Goal: Find specific fact: Find specific fact

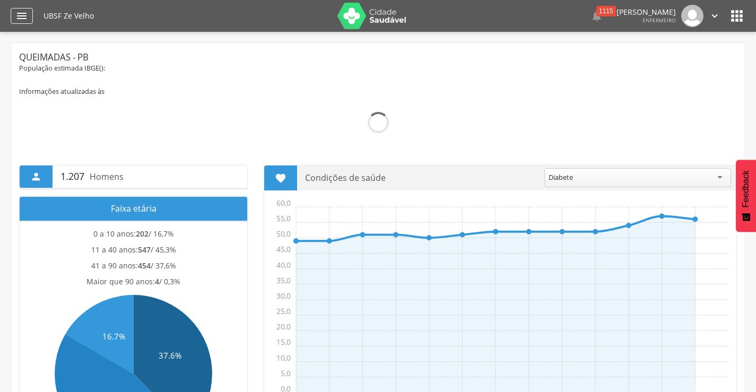
click at [26, 19] on icon "" at bounding box center [21, 16] width 13 height 13
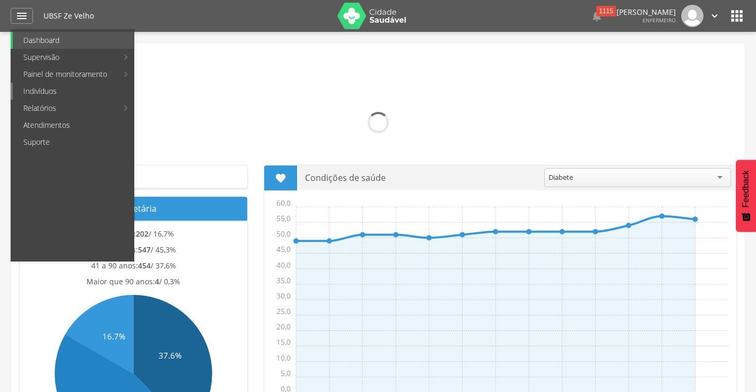
click at [57, 94] on link "Indivíduos" at bounding box center [73, 91] width 121 height 17
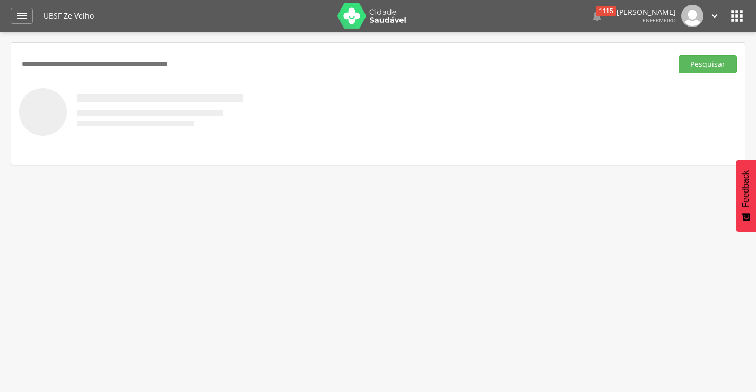
click at [143, 64] on input "text" at bounding box center [343, 64] width 649 height 18
type input "**********"
click at [679, 55] on button "Pesquisar" at bounding box center [708, 64] width 58 height 18
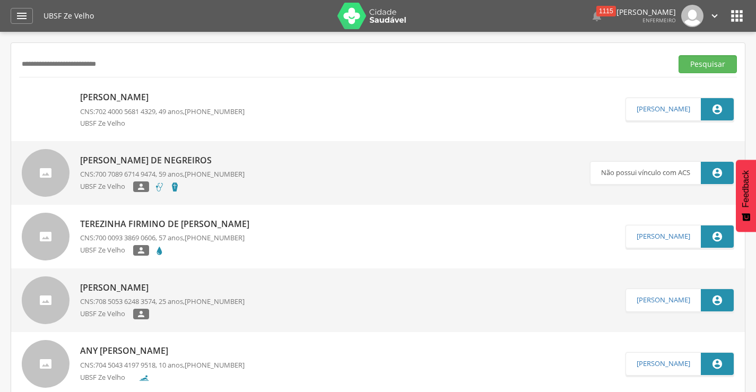
click at [216, 226] on p "Terezinha Firmino de [PERSON_NAME]" at bounding box center [167, 224] width 175 height 12
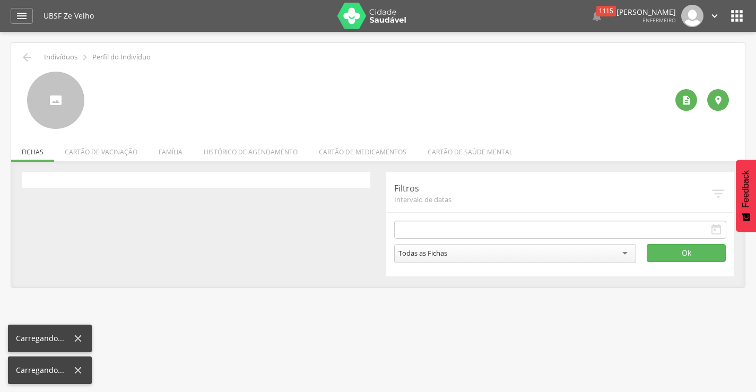
type input "**********"
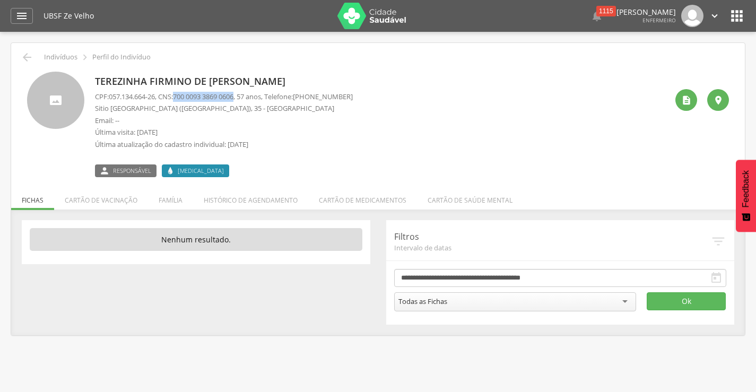
drag, startPoint x: 182, startPoint y: 96, endPoint x: 244, endPoint y: 96, distance: 61.6
click at [234, 96] on span "700 0093 3869 0606" at bounding box center [203, 97] width 61 height 10
click at [20, 54] on div " Indivíduos  Perfil do Indivíduo" at bounding box center [378, 57] width 718 height 13
click at [28, 59] on icon "" at bounding box center [27, 57] width 13 height 13
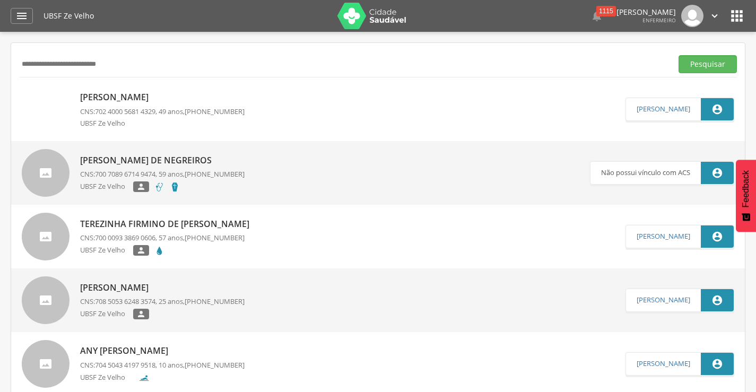
drag, startPoint x: 110, startPoint y: 64, endPoint x: 0, endPoint y: 66, distance: 110.4
click at [0, 66] on div " Supervisão  Distritos  Ubs Coordenador: - Queimadas / PB Intervalo de Tempo…" at bounding box center [378, 228] width 756 height 392
click at [679, 55] on button "Pesquisar" at bounding box center [708, 64] width 58 height 18
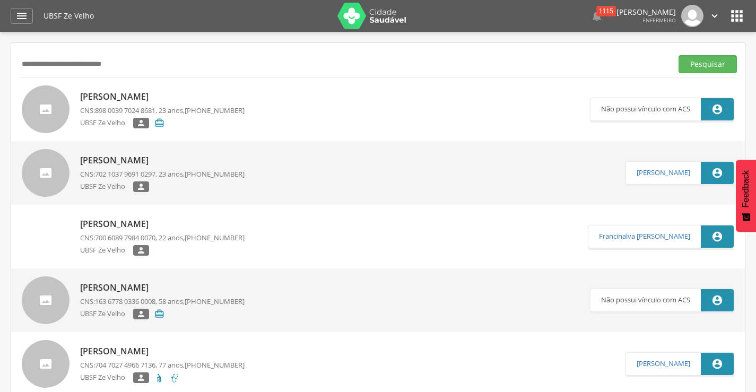
click at [204, 160] on p "[PERSON_NAME]" at bounding box center [162, 160] width 165 height 12
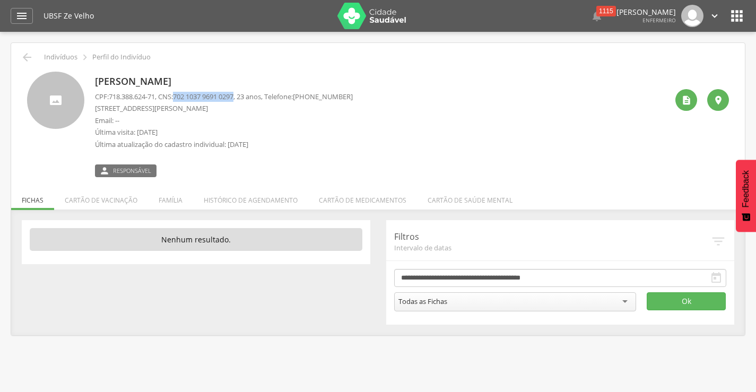
drag, startPoint x: 180, startPoint y: 94, endPoint x: 244, endPoint y: 99, distance: 63.3
click at [234, 99] on span "702 1037 9691 0297" at bounding box center [203, 97] width 61 height 10
click at [25, 55] on icon "" at bounding box center [27, 57] width 13 height 13
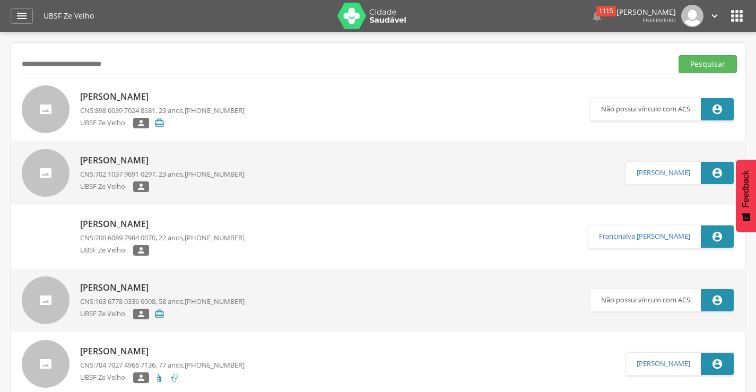
drag, startPoint x: 123, startPoint y: 61, endPoint x: 10, endPoint y: 54, distance: 113.3
click at [7, 55] on div " Supervisão  Distritos  Ubs Coordenador: - Queimadas / PB Intervalo de Tempo…" at bounding box center [378, 228] width 756 height 392
type input "**********"
click at [679, 55] on button "Pesquisar" at bounding box center [708, 64] width 58 height 18
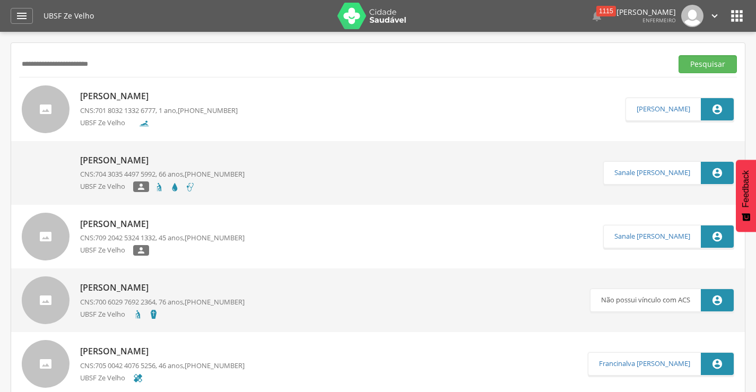
click at [197, 97] on p "[PERSON_NAME]" at bounding box center [159, 96] width 158 height 12
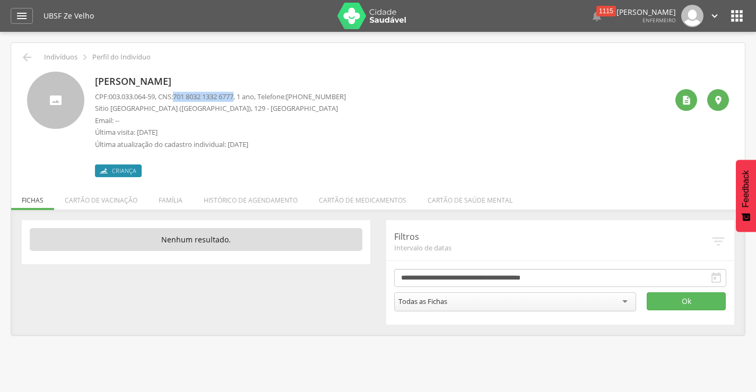
drag, startPoint x: 182, startPoint y: 97, endPoint x: 244, endPoint y: 98, distance: 62.6
click at [234, 98] on span "701 8032 1332 6777" at bounding box center [203, 97] width 61 height 10
click at [24, 55] on icon "" at bounding box center [27, 57] width 13 height 13
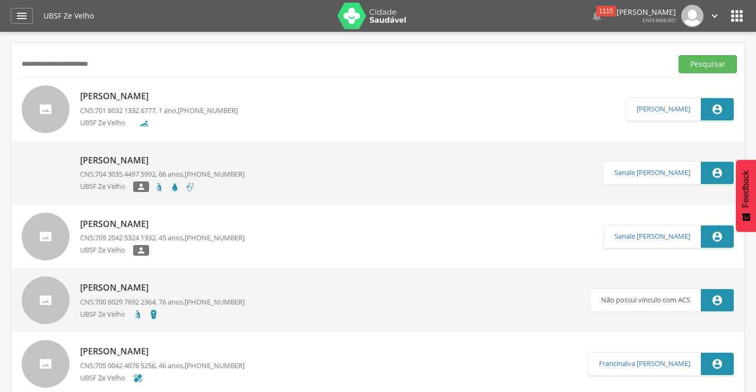
drag, startPoint x: 110, startPoint y: 65, endPoint x: 11, endPoint y: 67, distance: 99.3
click at [59, 63] on input "text" at bounding box center [343, 64] width 649 height 18
type input "**********"
click at [679, 55] on button "Pesquisar" at bounding box center [708, 64] width 58 height 18
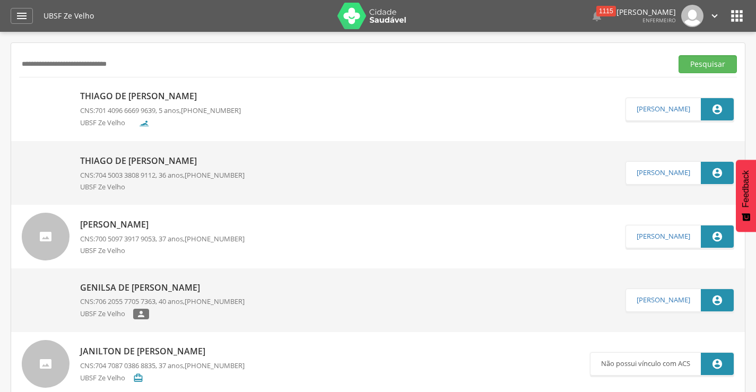
click at [216, 94] on p "Thiago de [PERSON_NAME]" at bounding box center [160, 96] width 161 height 12
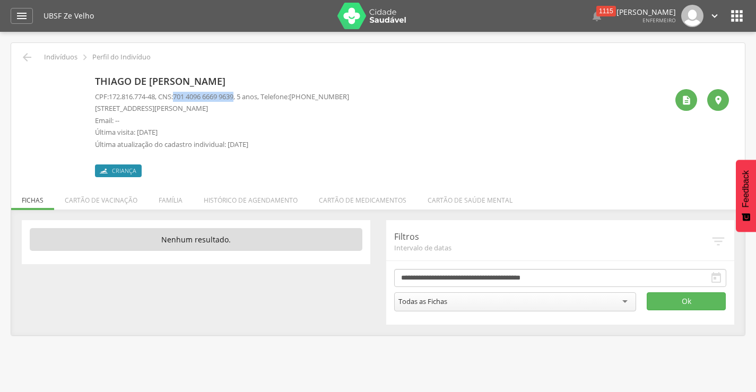
drag, startPoint x: 181, startPoint y: 96, endPoint x: 246, endPoint y: 90, distance: 65.1
click at [245, 91] on div "Thiago de [PERSON_NAME] CPF: 172.816.774-48 , CNS: [PHONE_NUMBER] , 5 anos, Tel…" at bounding box center [222, 125] width 254 height 106
click at [19, 58] on div " Indivíduos  Perfil do Indivíduo [PERSON_NAME] CPF: 172.816.774-48 , CNS: [PH…" at bounding box center [378, 189] width 734 height 292
click at [22, 54] on icon "" at bounding box center [27, 57] width 13 height 13
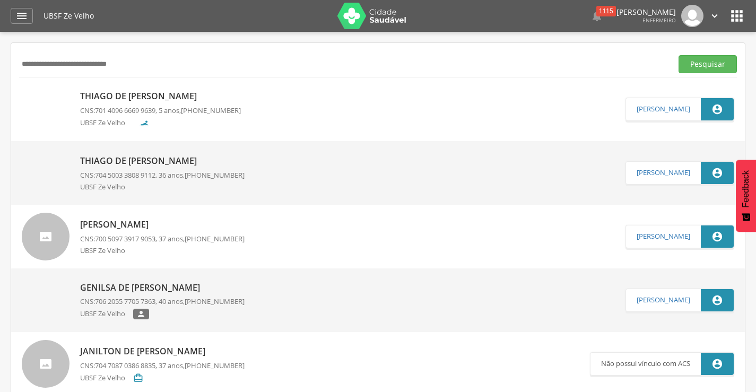
drag, startPoint x: 135, startPoint y: 59, endPoint x: 10, endPoint y: 64, distance: 125.9
click at [10, 64] on div " Supervisão  Distritos  Ubs Coordenador: - Queimadas / PB Intervalo de Tempo…" at bounding box center [378, 228] width 756 height 392
click at [679, 55] on button "Pesquisar" at bounding box center [708, 64] width 58 height 18
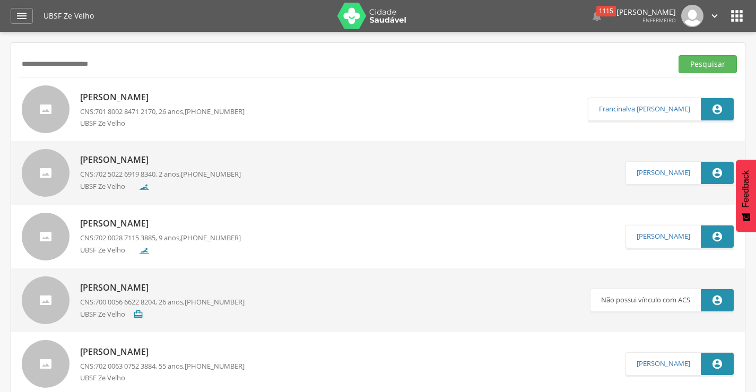
click at [227, 163] on p "[PERSON_NAME]" at bounding box center [160, 160] width 161 height 12
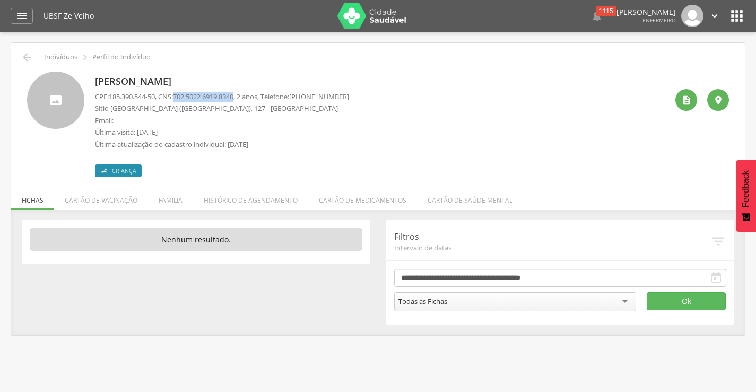
drag, startPoint x: 182, startPoint y: 97, endPoint x: 244, endPoint y: 97, distance: 62.1
click at [234, 97] on span "702 5022 6919 8340" at bounding box center [203, 97] width 61 height 10
click at [26, 59] on icon "" at bounding box center [27, 57] width 13 height 13
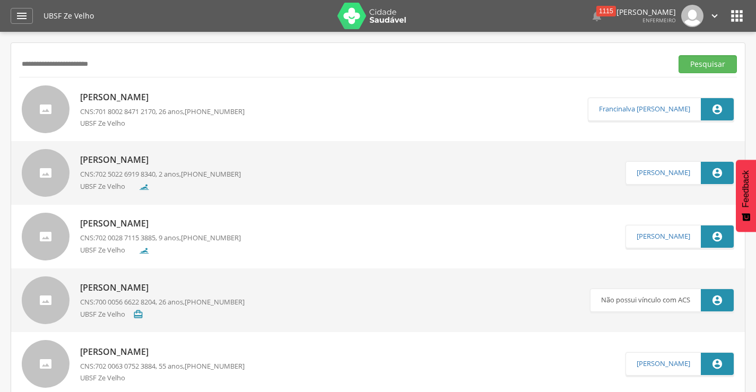
drag, startPoint x: 118, startPoint y: 63, endPoint x: 0, endPoint y: 67, distance: 118.4
click at [0, 67] on div " Supervisão  Distritos  Ubs Coordenador: - Queimadas / PB Intervalo de Tempo…" at bounding box center [378, 228] width 756 height 392
click at [679, 55] on button "Pesquisar" at bounding box center [708, 64] width 58 height 18
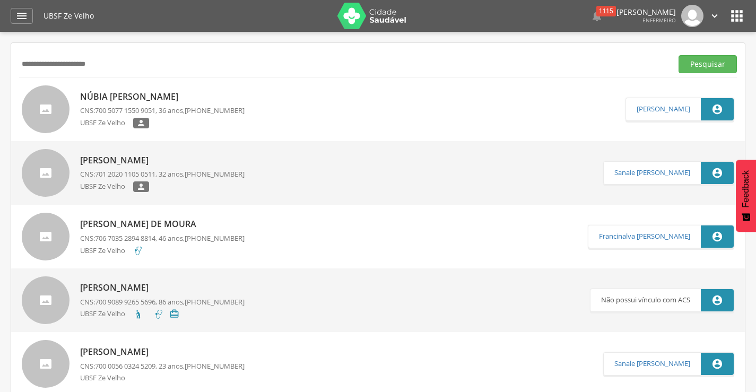
click at [211, 100] on p "Núbia [PERSON_NAME]" at bounding box center [162, 97] width 165 height 12
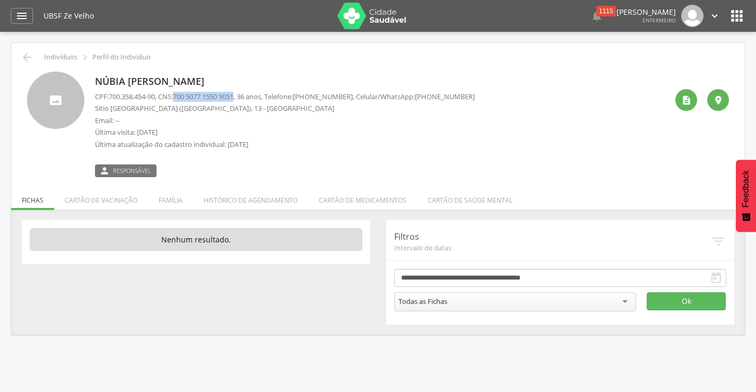
drag, startPoint x: 180, startPoint y: 96, endPoint x: 245, endPoint y: 97, distance: 64.8
click at [245, 97] on p "CPF: 700.358.454-90 , CNS: [PHONE_NUMBER] , 36 anos, Telefone: [PHONE_NUMBER] ,…" at bounding box center [285, 97] width 380 height 10
click at [27, 55] on icon "" at bounding box center [27, 57] width 13 height 13
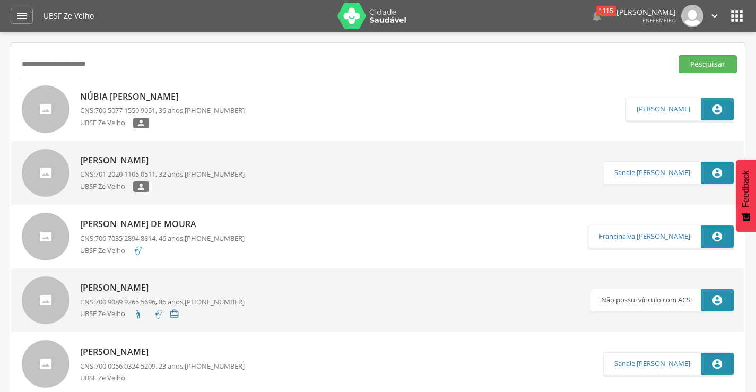
drag, startPoint x: 100, startPoint y: 65, endPoint x: 10, endPoint y: 70, distance: 90.9
click at [10, 70] on div " Supervisão  Distritos  Ubs Coordenador: - Queimadas / PB Intervalo de Tempo…" at bounding box center [378, 228] width 756 height 392
type input "**********"
click at [679, 55] on button "Pesquisar" at bounding box center [708, 64] width 58 height 18
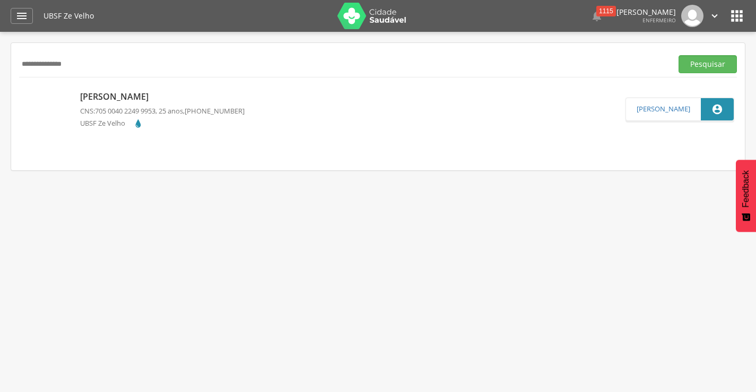
click at [183, 97] on p "[PERSON_NAME]" at bounding box center [162, 97] width 165 height 12
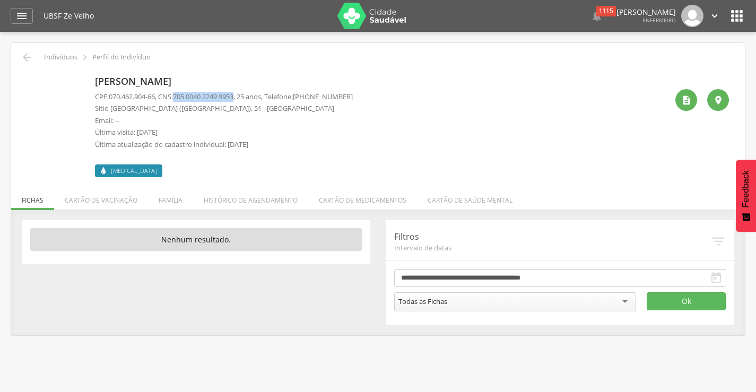
drag, startPoint x: 180, startPoint y: 95, endPoint x: 243, endPoint y: 95, distance: 62.6
click at [234, 95] on span "705 0040 2249 9953" at bounding box center [203, 97] width 61 height 10
drag, startPoint x: 182, startPoint y: 97, endPoint x: 236, endPoint y: 95, distance: 53.6
click at [234, 97] on span "705 0040 2249 9953" at bounding box center [203, 97] width 61 height 10
click at [245, 105] on p "Sitio [GEOGRAPHIC_DATA] ([GEOGRAPHIC_DATA]), 51 - [GEOGRAPHIC_DATA]" at bounding box center [224, 109] width 258 height 10
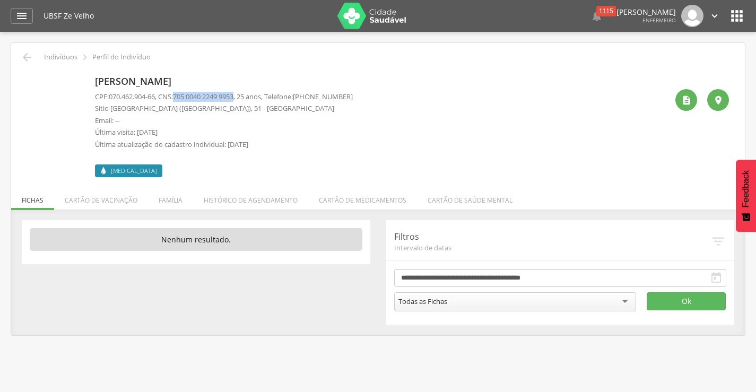
drag, startPoint x: 245, startPoint y: 97, endPoint x: 181, endPoint y: 95, distance: 63.7
click at [181, 95] on span "705 0040 2249 9953" at bounding box center [203, 97] width 61 height 10
